Goal: Information Seeking & Learning: Learn about a topic

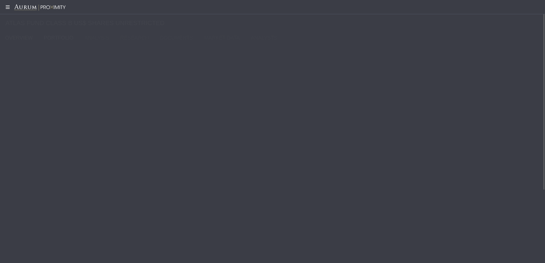
click at [53, 39] on link "PORTFOLIO" at bounding box center [60, 37] width 41 height 11
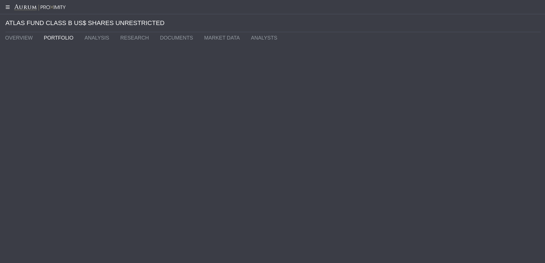
click at [10, 6] on icon at bounding box center [7, 7] width 14 height 5
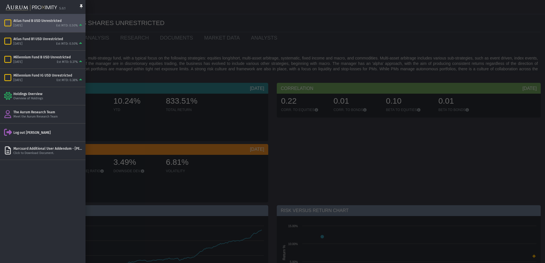
click at [50, 28] on div "[DATE] Est MTD: 0.50%" at bounding box center [48, 25] width 70 height 5
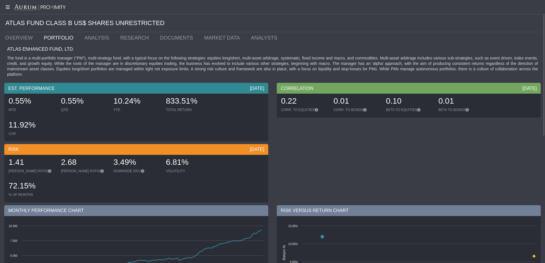
click at [6, 6] on icon at bounding box center [7, 7] width 14 height 5
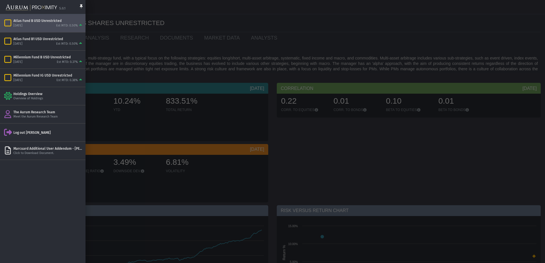
click at [448, 175] on div at bounding box center [272, 131] width 545 height 263
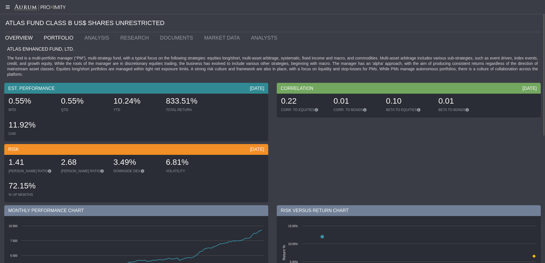
click at [28, 40] on link "OVERVIEW" at bounding box center [20, 37] width 39 height 11
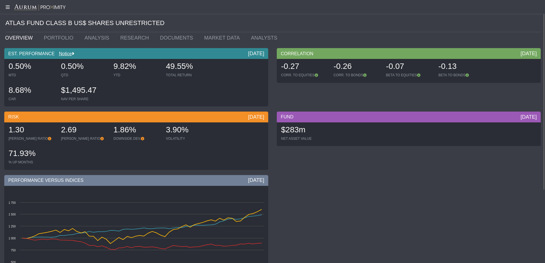
click at [9, 9] on icon at bounding box center [7, 7] width 14 height 5
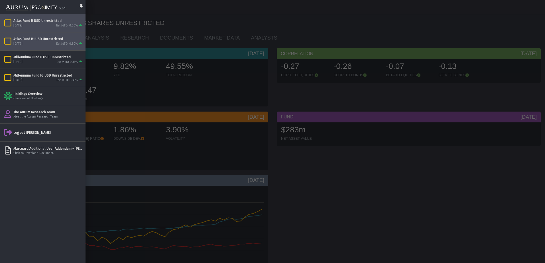
click at [23, 36] on div "Atlas Fund B1 USD Unrestricted [DATE] Est MTD: 0.50%" at bounding box center [42, 41] width 85 height 18
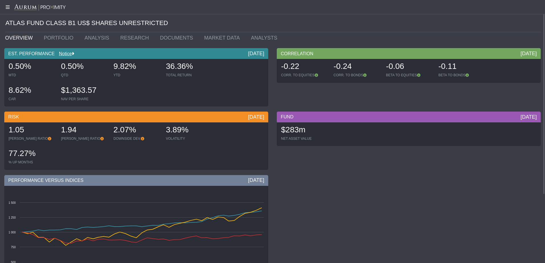
click at [9, 7] on icon at bounding box center [7, 7] width 14 height 5
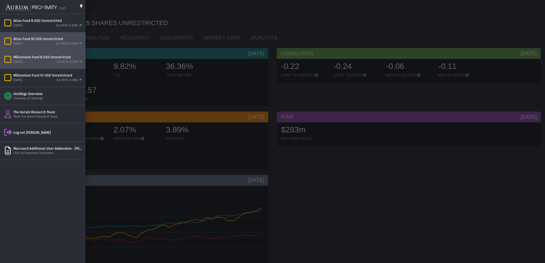
click at [30, 56] on div "Millennium Fund B USD Unrestricted" at bounding box center [48, 57] width 70 height 5
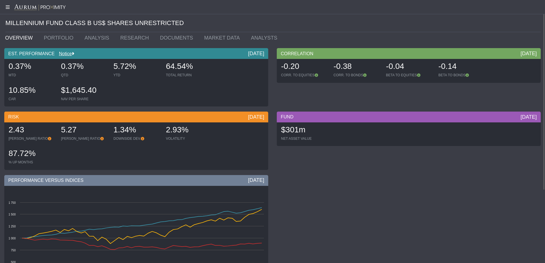
click at [8, 9] on icon at bounding box center [7, 7] width 14 height 5
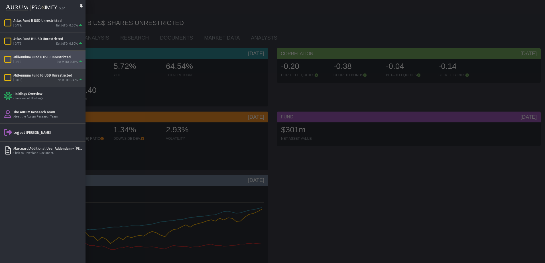
click at [35, 74] on div "Millennium Fund IG USD Unrestricted" at bounding box center [48, 75] width 70 height 5
